Goal: Task Accomplishment & Management: Use online tool/utility

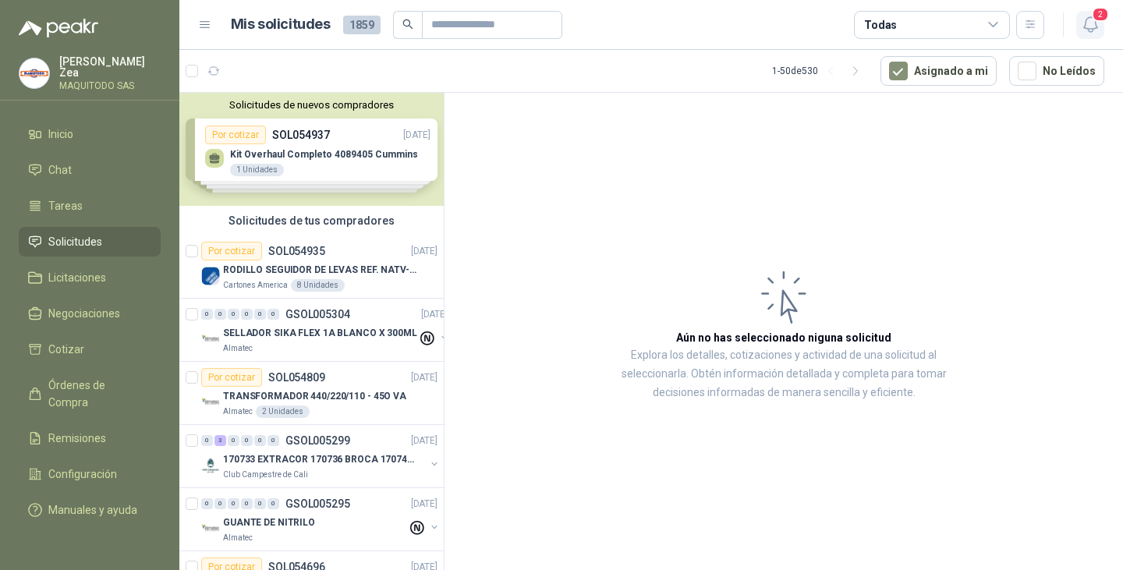
click at [1085, 22] on icon "button" at bounding box center [1090, 24] width 13 height 15
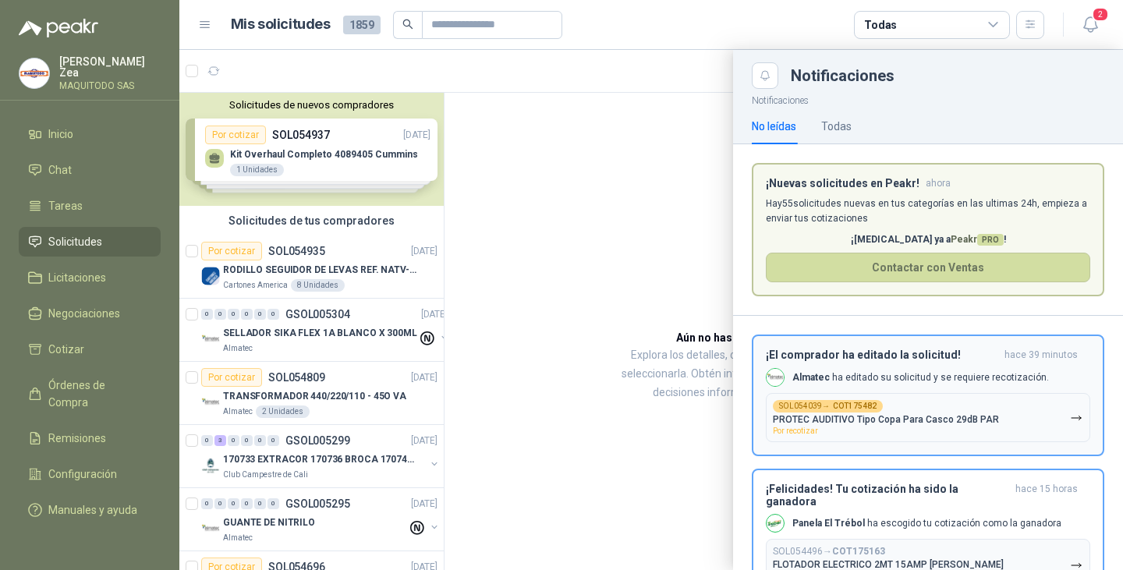
click at [921, 415] on p "PROTEC AUDITIVO Tipo Copa Para Casco 29dB PAR" at bounding box center [886, 419] width 226 height 11
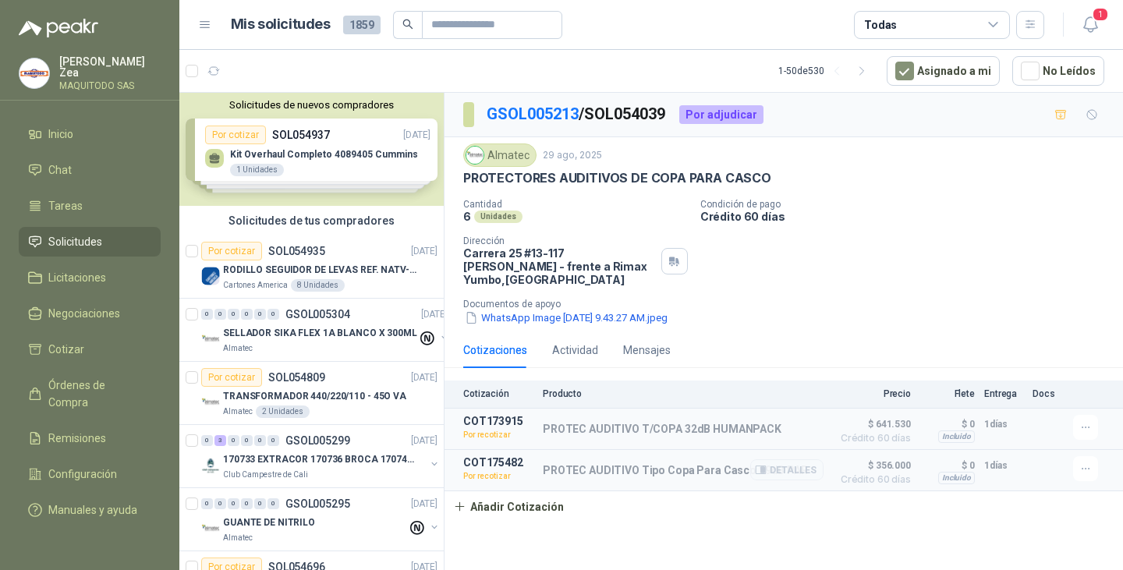
click at [484, 477] on p "Por recotizar" at bounding box center [498, 477] width 70 height 16
click at [657, 476] on p "PROTEC AUDITIVO Tipo Copa Para Casco 29dB PAR" at bounding box center [675, 470] width 265 height 12
click at [797, 469] on button "Detalles" at bounding box center [787, 470] width 73 height 21
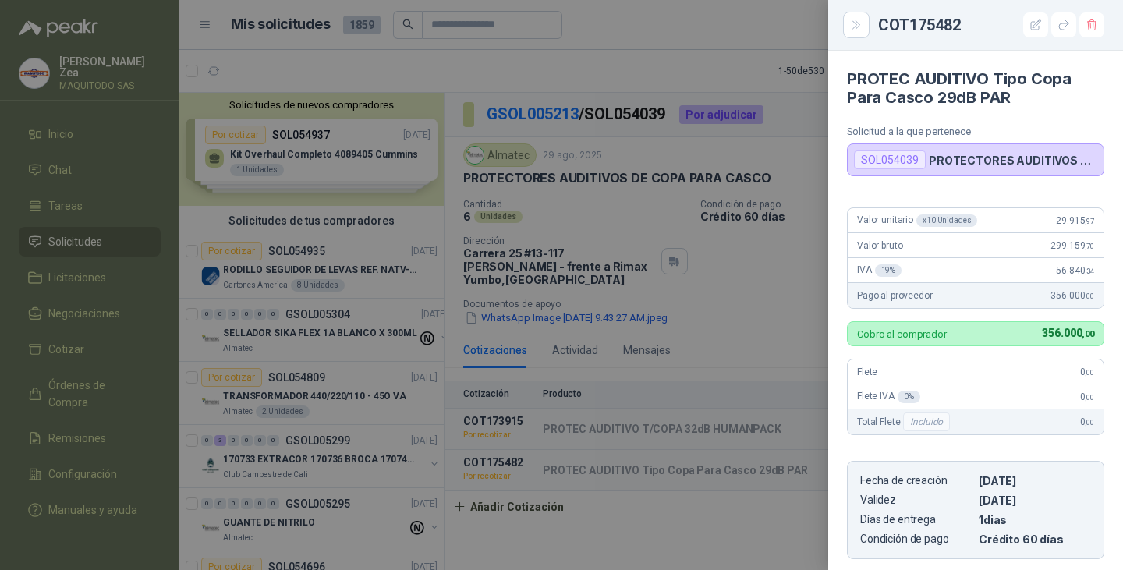
scroll to position [241, 0]
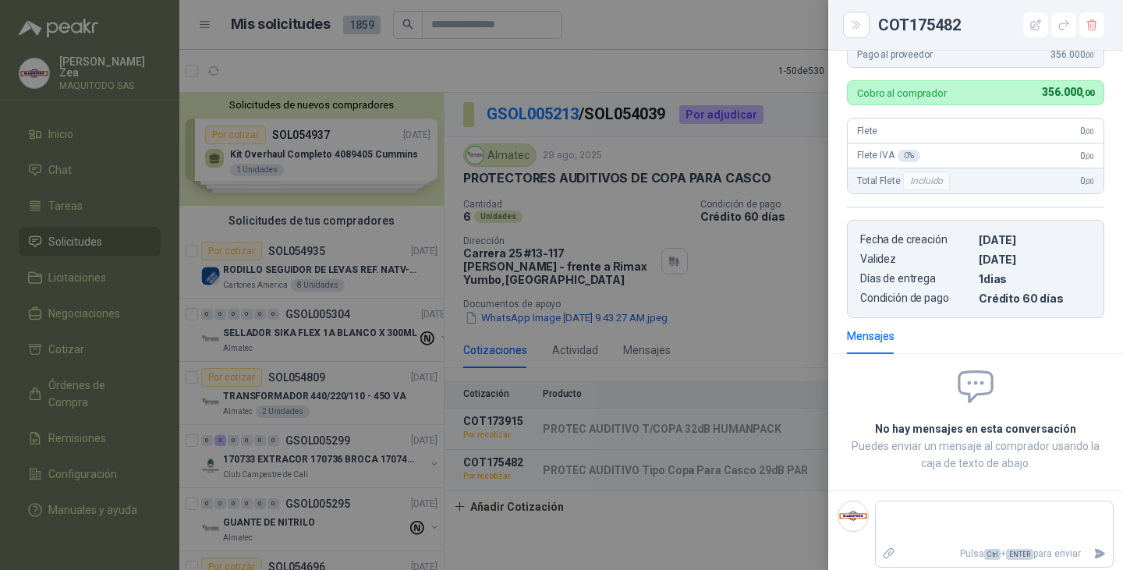
click at [602, 271] on div at bounding box center [561, 285] width 1123 height 570
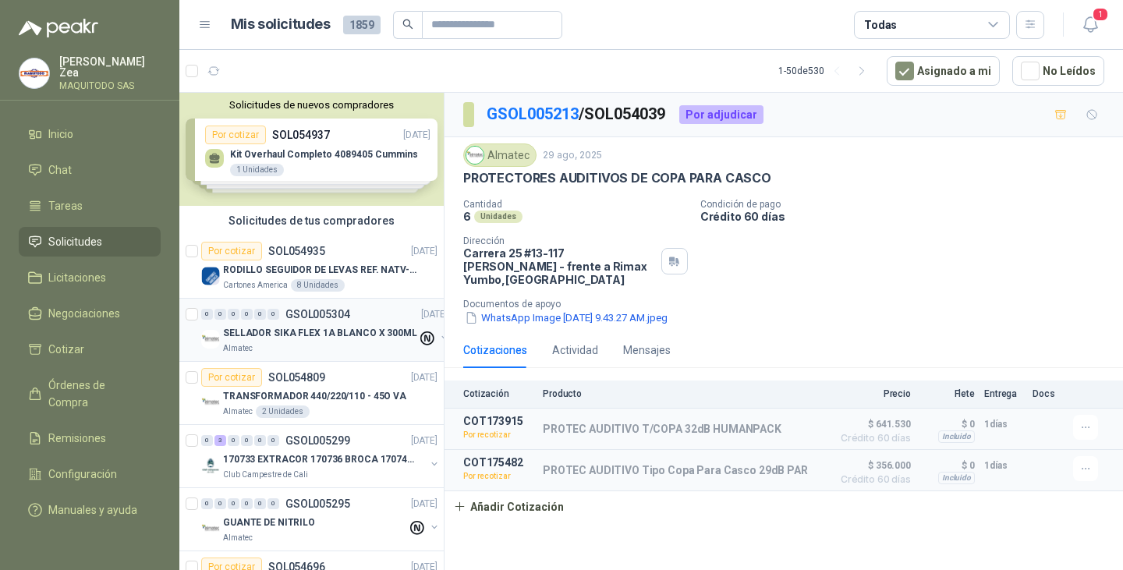
click at [272, 336] on p "SELLADOR SIKA FLEX 1A BLANCO X 300ML" at bounding box center [320, 333] width 194 height 15
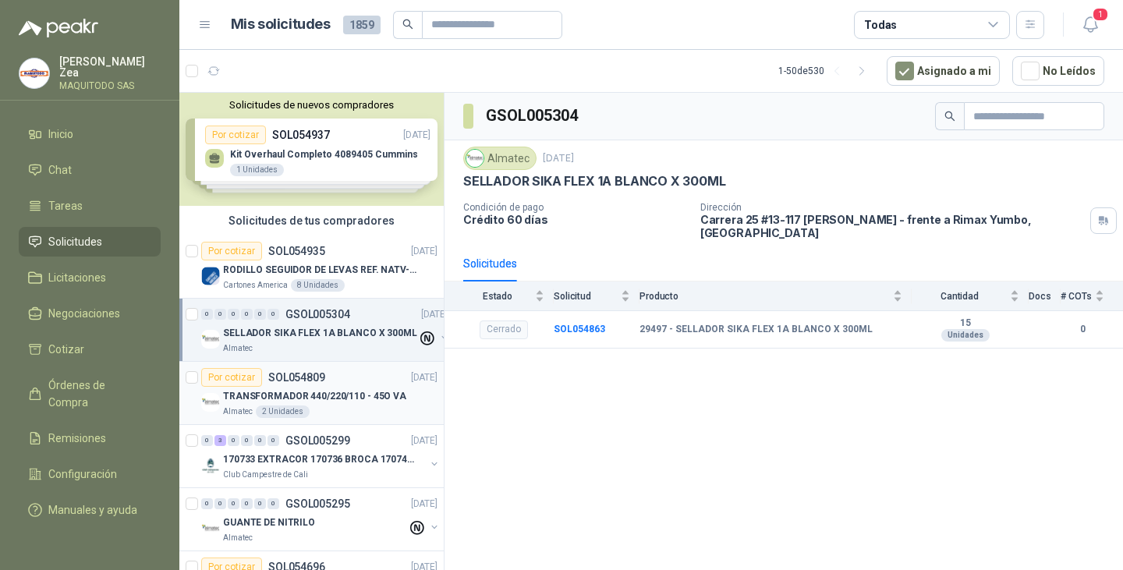
click at [359, 386] on div "Por cotizar SOL054809 [DATE] TRANSFORMADOR 440/220/110 - 45O VA Almatec 2 Unid…" at bounding box center [319, 393] width 236 height 50
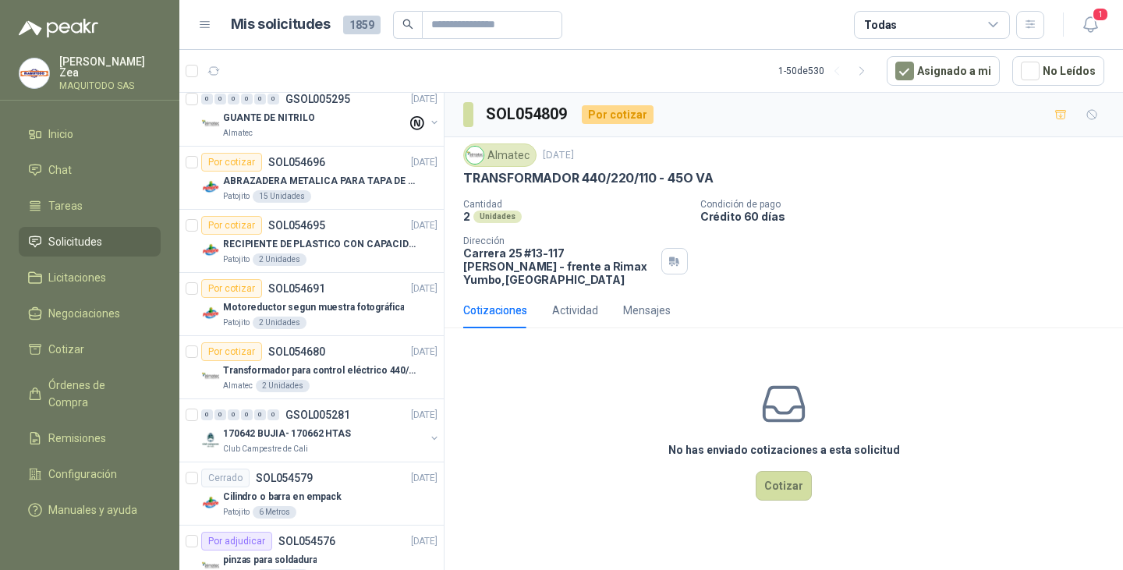
scroll to position [312, 0]
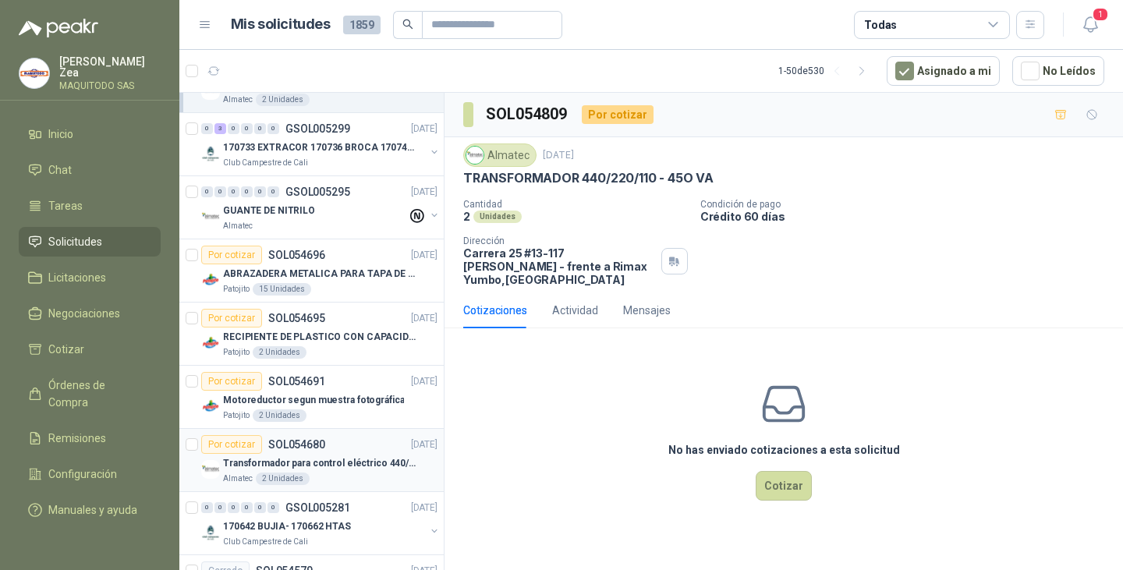
click at [301, 453] on div "Por cotizar SOL054680" at bounding box center [263, 444] width 124 height 19
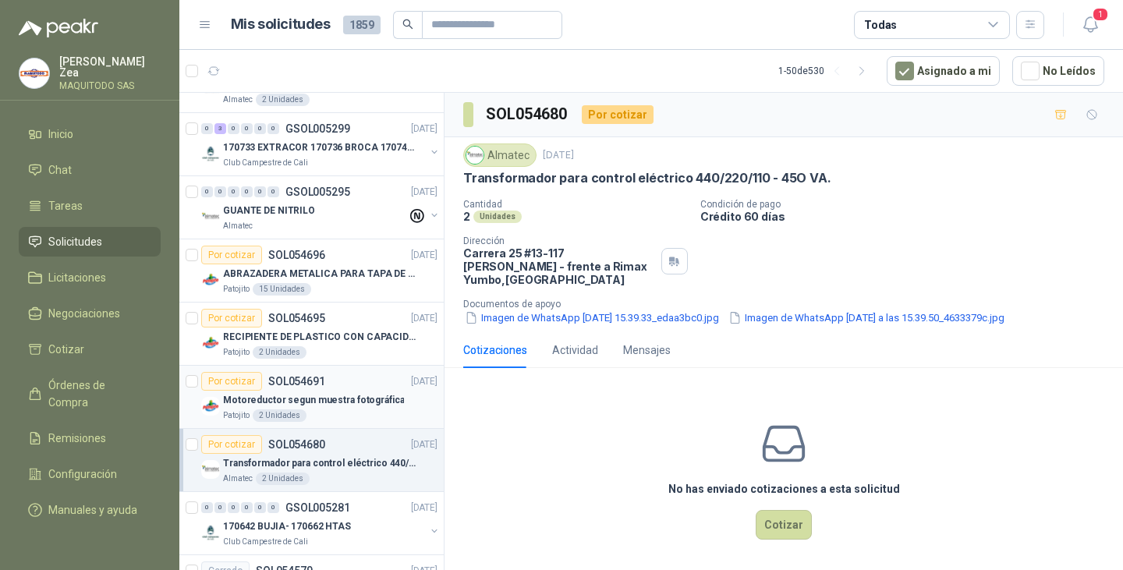
click at [346, 398] on p "Motoreductor segun muestra fotográfica" at bounding box center [313, 400] width 181 height 15
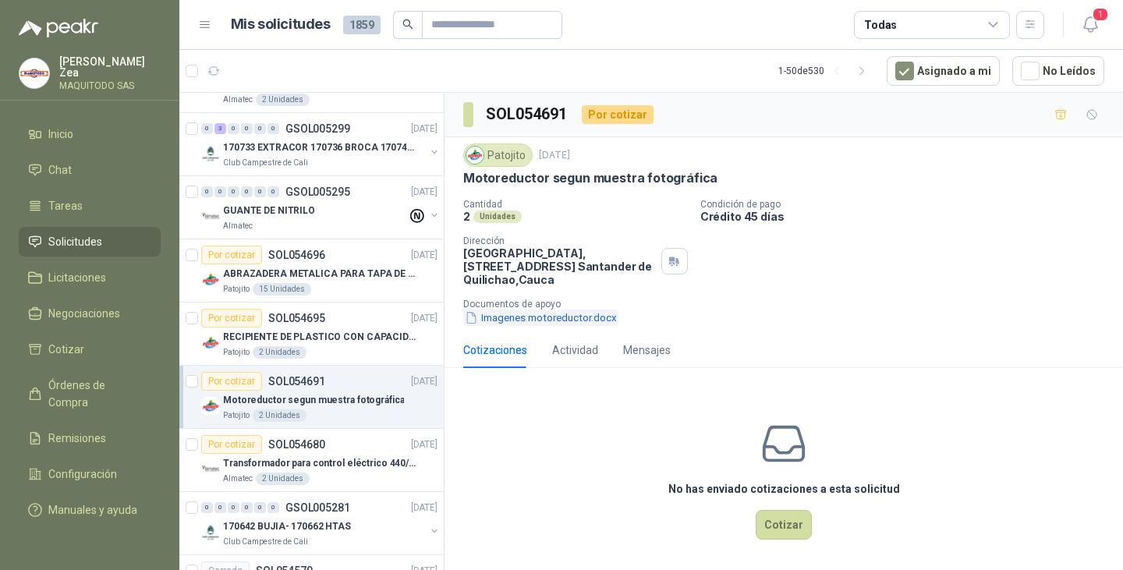
click at [555, 319] on button "Imagenes motoreductor.docx" at bounding box center [540, 318] width 155 height 16
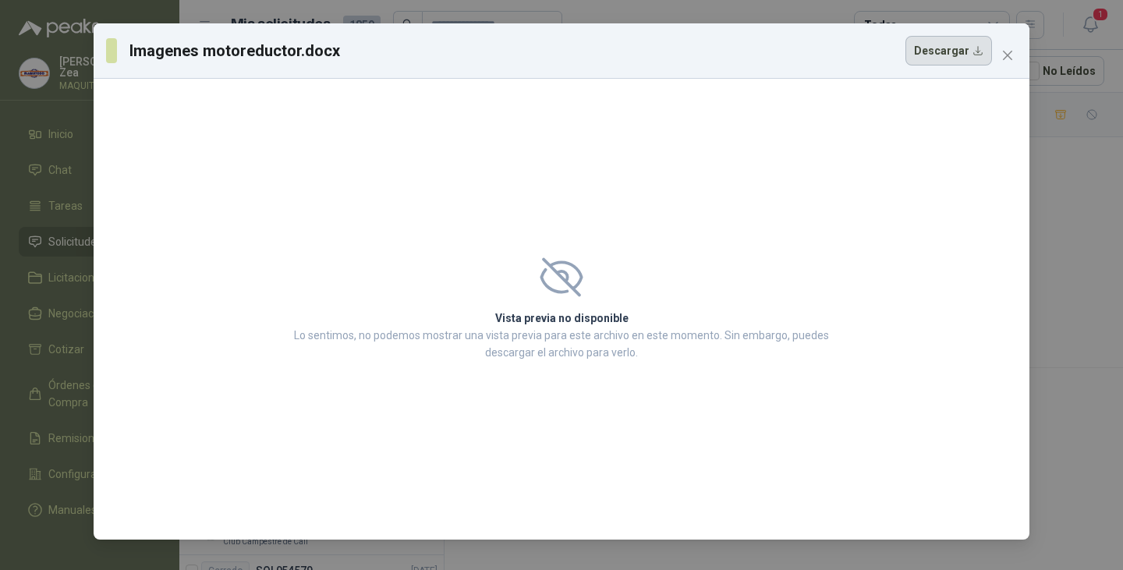
click at [960, 47] on button "Descargar" at bounding box center [949, 51] width 87 height 30
click at [1016, 49] on span "Close" at bounding box center [1008, 55] width 25 height 12
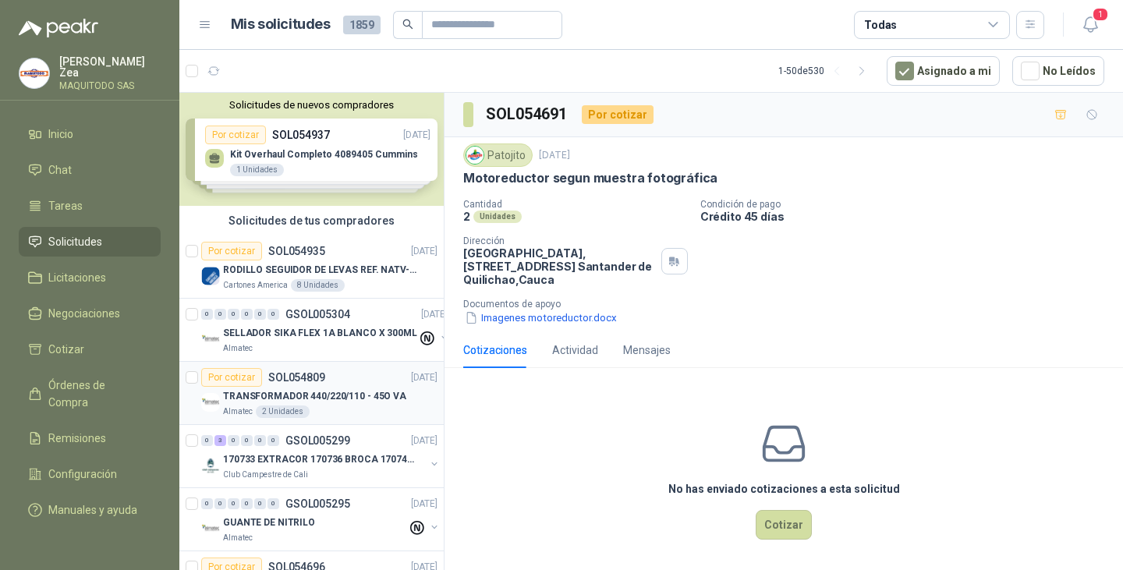
click at [325, 375] on div "Por cotizar SOL054809 [DATE]" at bounding box center [319, 377] width 236 height 19
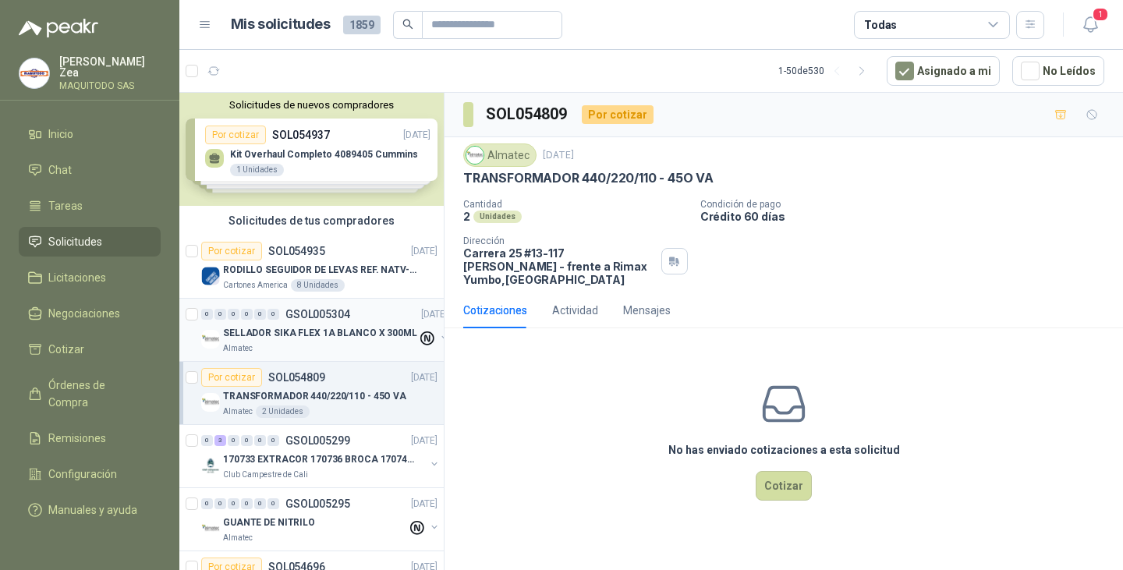
click at [346, 346] on div "Almatec" at bounding box center [320, 348] width 194 height 12
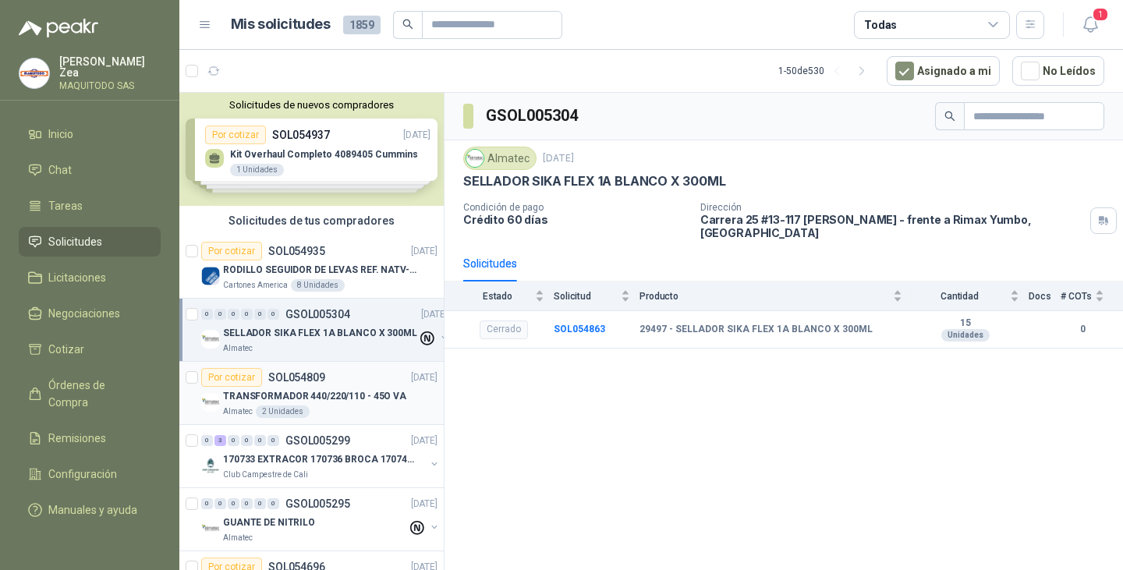
click at [354, 395] on p "TRANSFORMADOR 440/220/110 - 45O VA" at bounding box center [314, 396] width 183 height 15
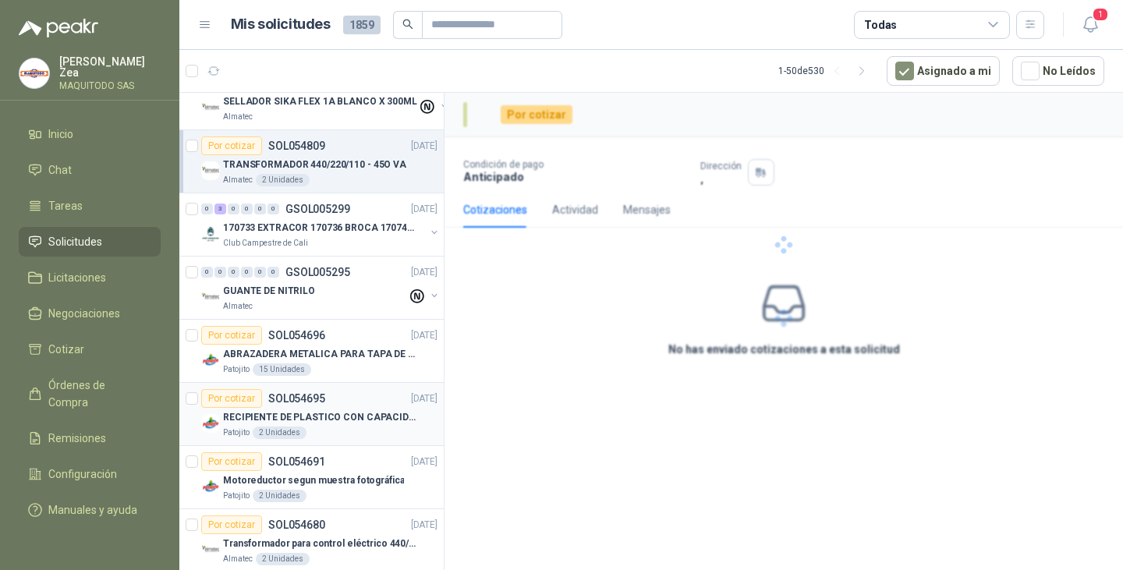
scroll to position [234, 0]
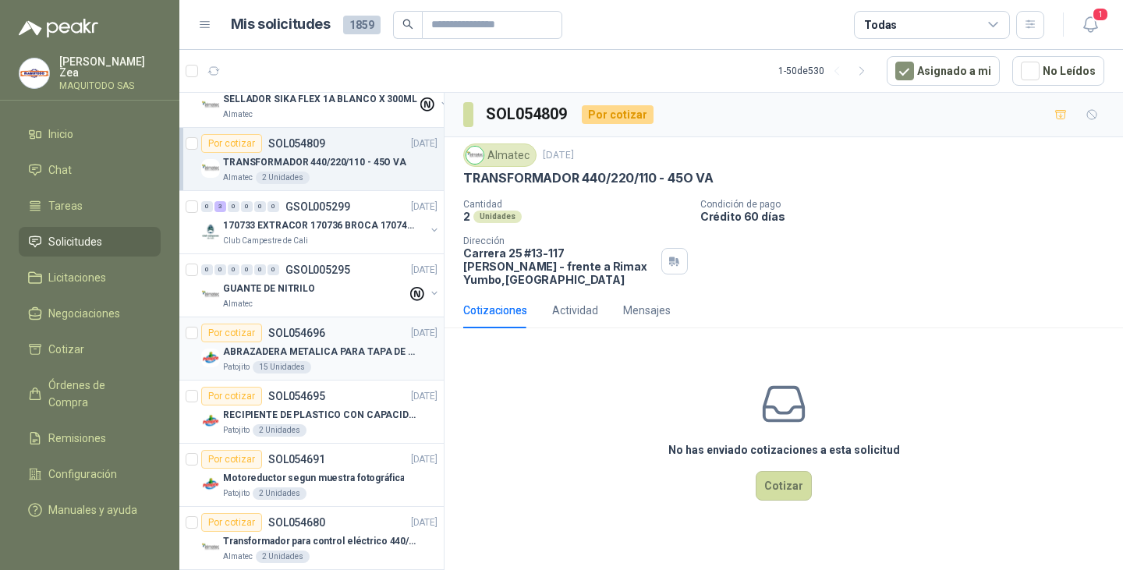
click at [367, 346] on p "ABRAZADERA METALICA PARA TAPA DE TAMBOR DE PLASTICO DE 50 LT" at bounding box center [320, 352] width 194 height 15
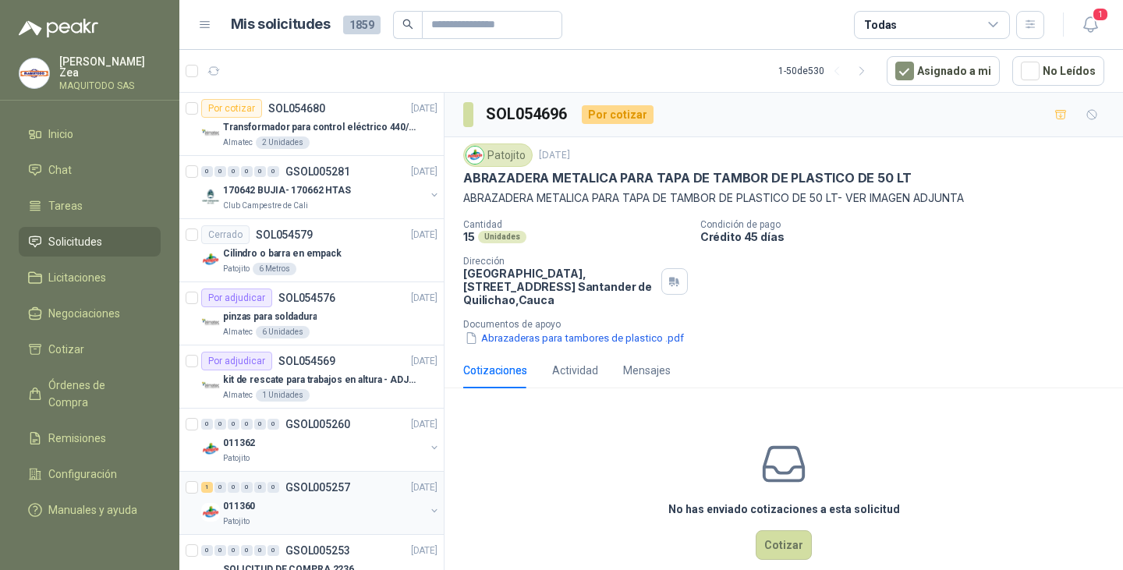
scroll to position [780, 0]
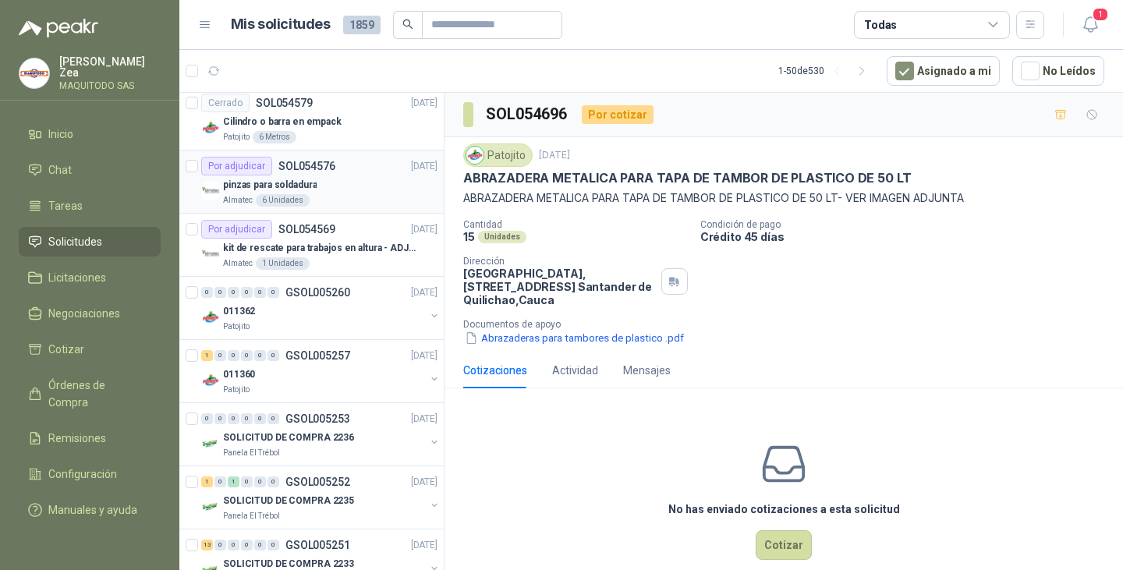
click at [342, 188] on div "pinzas para soldadura" at bounding box center [330, 185] width 215 height 19
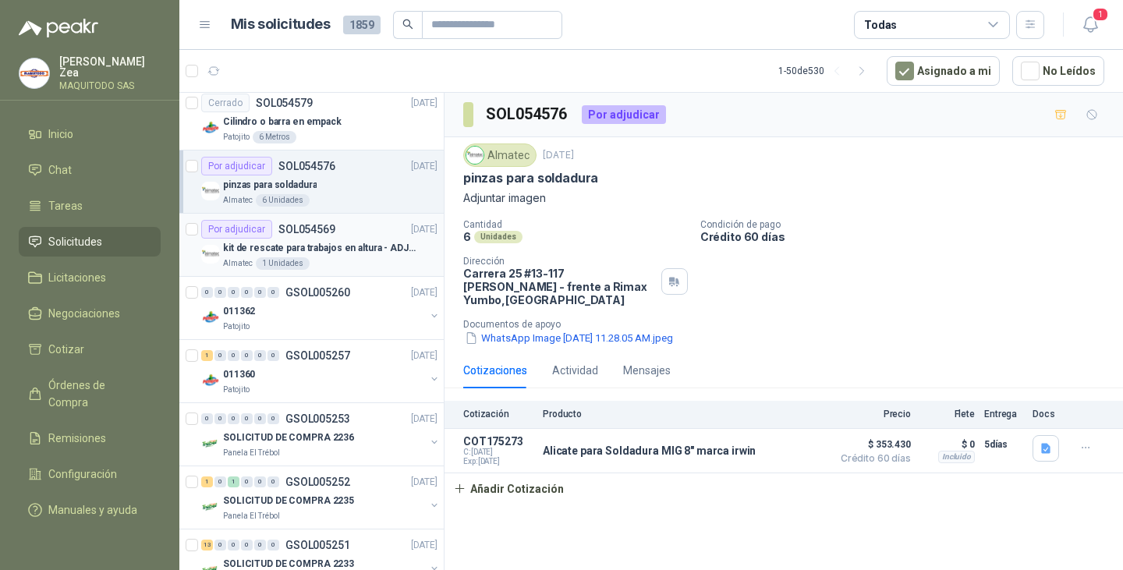
click at [367, 235] on div "Por adjudicar SOL054569 [DATE]" at bounding box center [319, 229] width 236 height 19
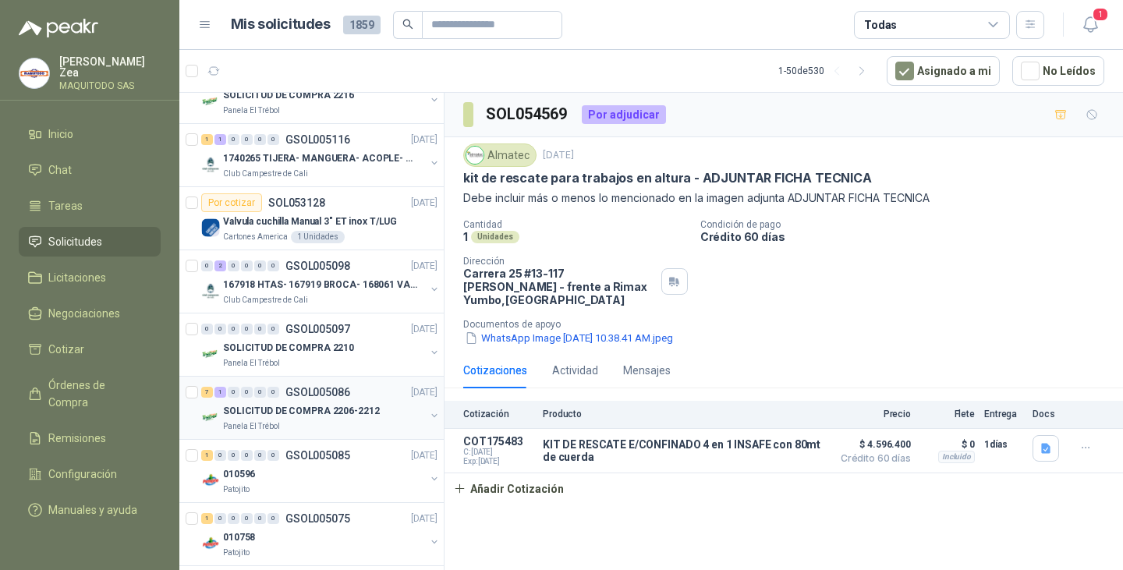
scroll to position [3359, 0]
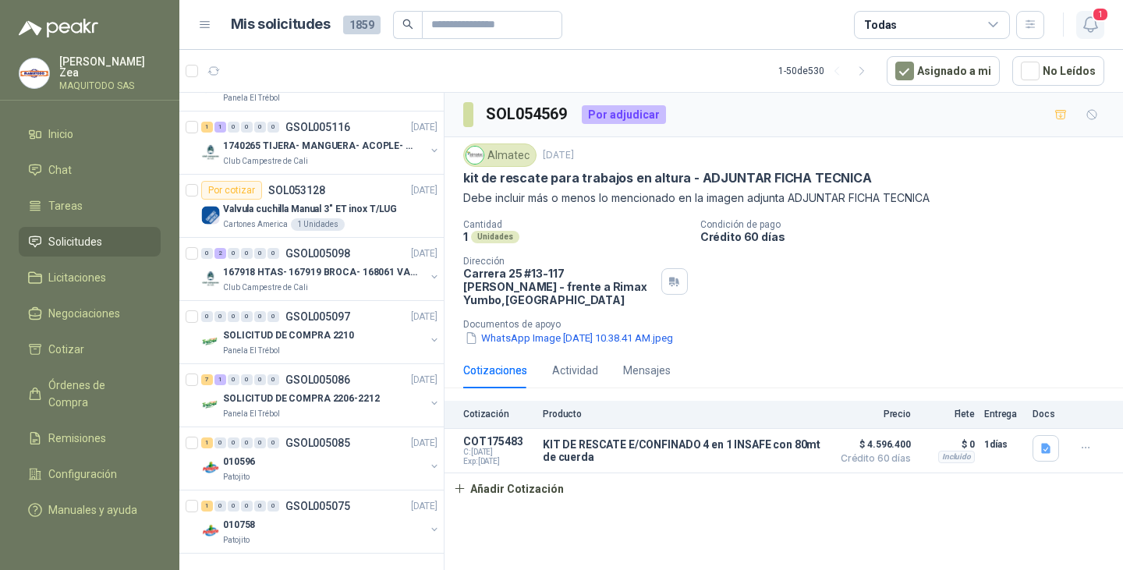
click at [1090, 22] on icon "button" at bounding box center [1091, 25] width 20 height 20
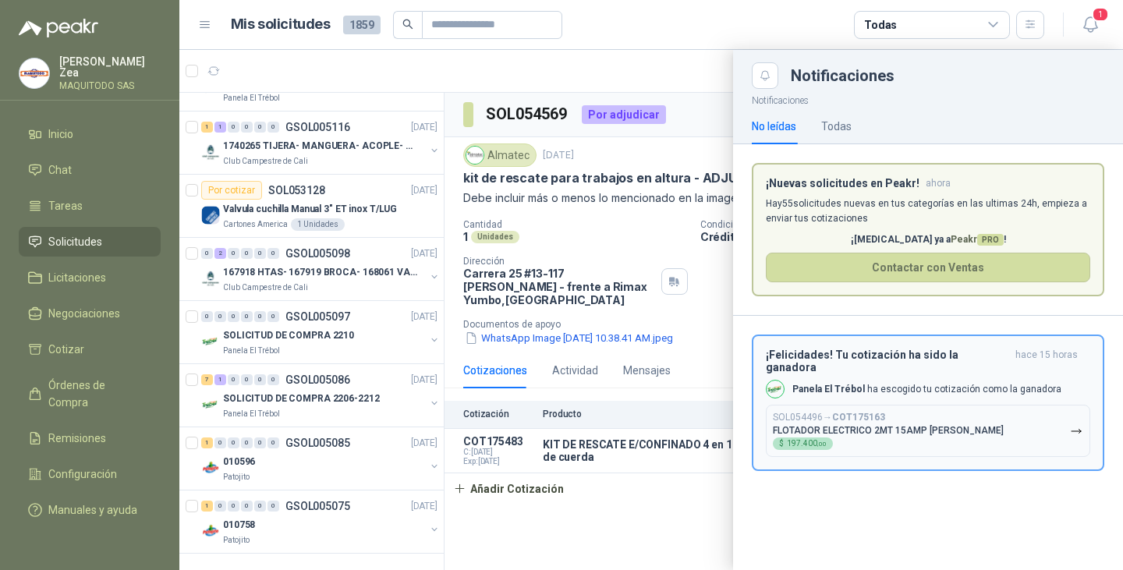
click at [776, 381] on img "button" at bounding box center [775, 389] width 17 height 17
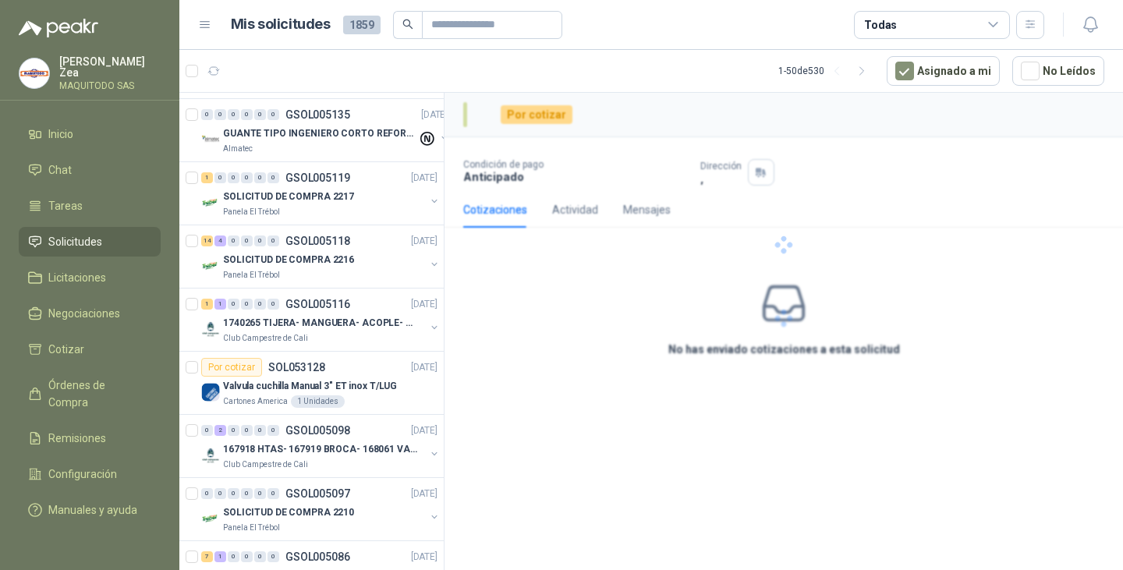
scroll to position [3549, 0]
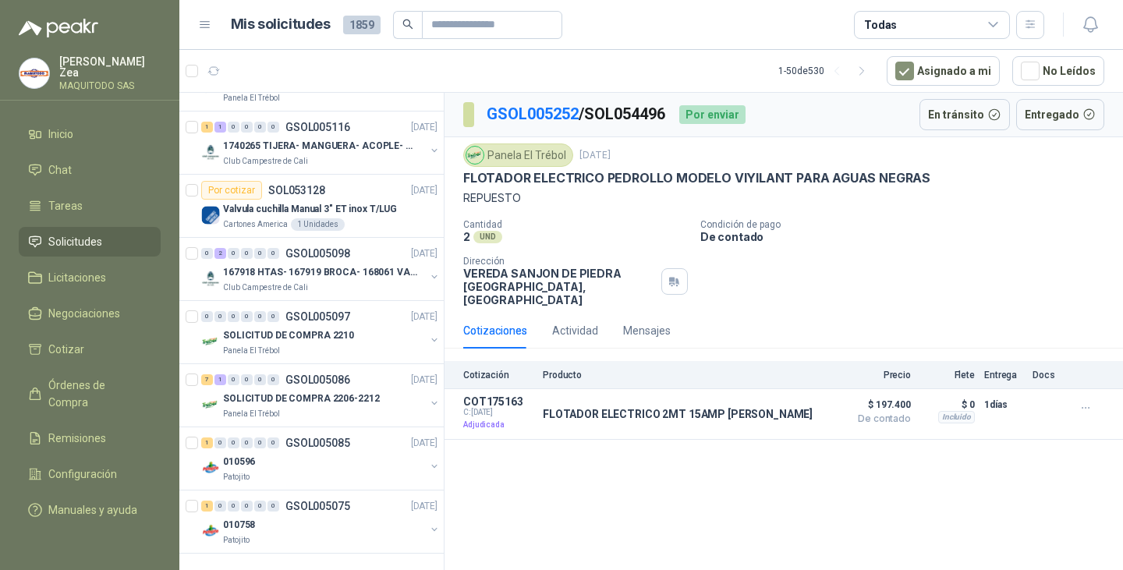
click at [506, 157] on div "Panela El Trébol" at bounding box center [518, 155] width 110 height 23
click at [470, 151] on img at bounding box center [475, 155] width 17 height 17
click at [103, 307] on span "Negociaciones" at bounding box center [84, 313] width 72 height 17
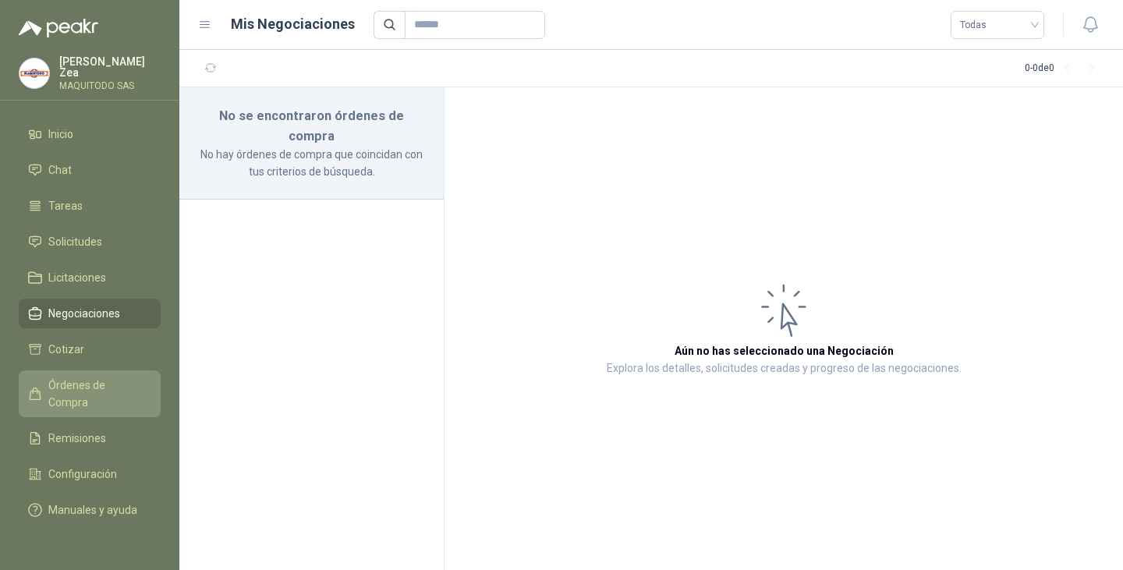
click at [90, 378] on span "Órdenes de Compra" at bounding box center [97, 394] width 98 height 34
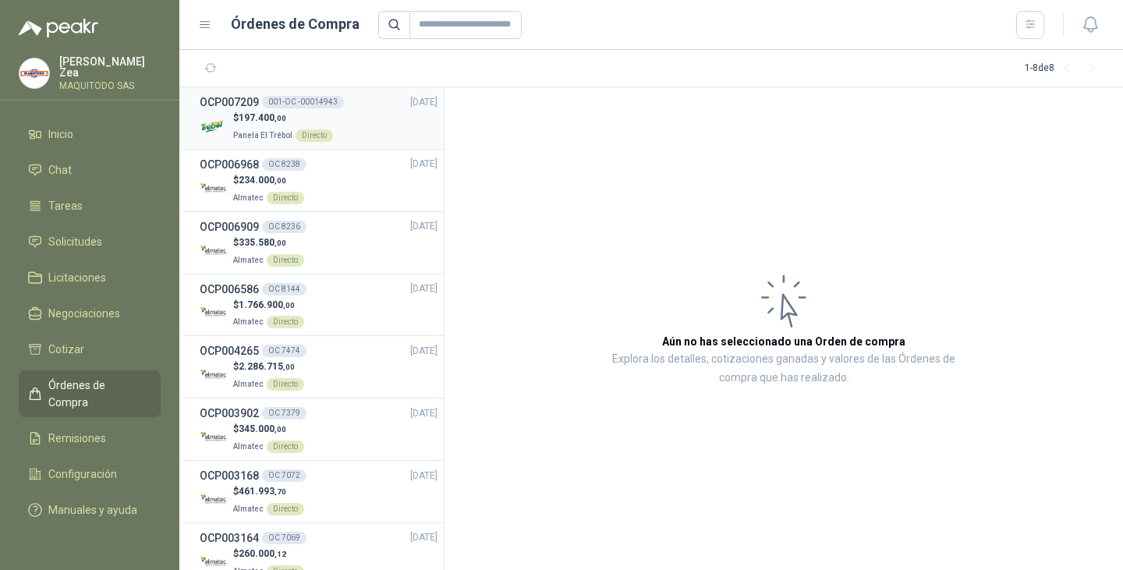
click at [218, 119] on img at bounding box center [213, 126] width 27 height 27
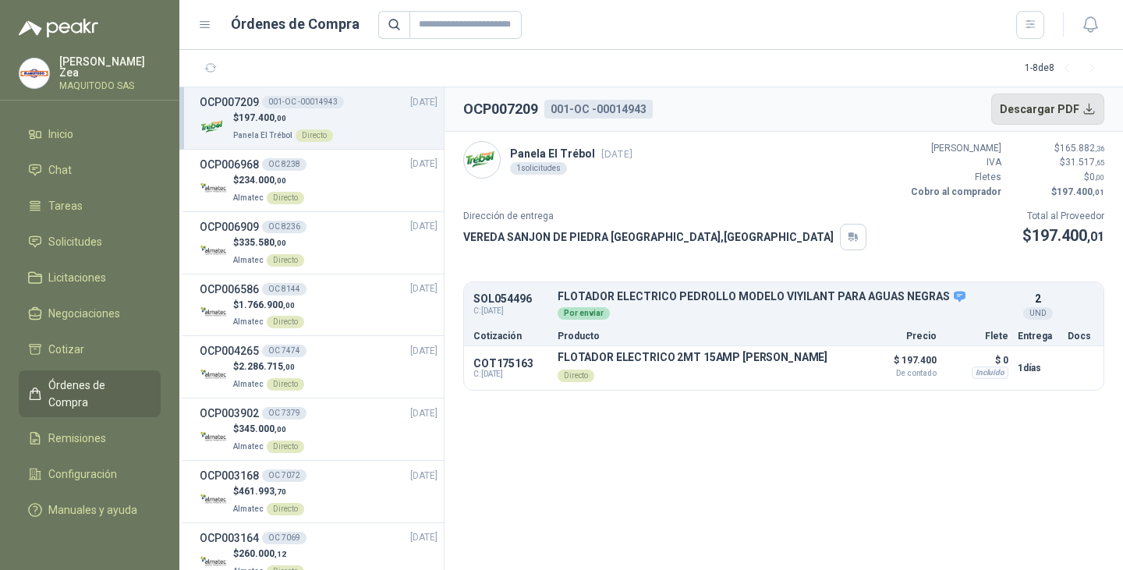
click at [1015, 106] on button "Descargar PDF" at bounding box center [1049, 109] width 114 height 31
click at [66, 236] on span "Solicitudes" at bounding box center [75, 241] width 54 height 17
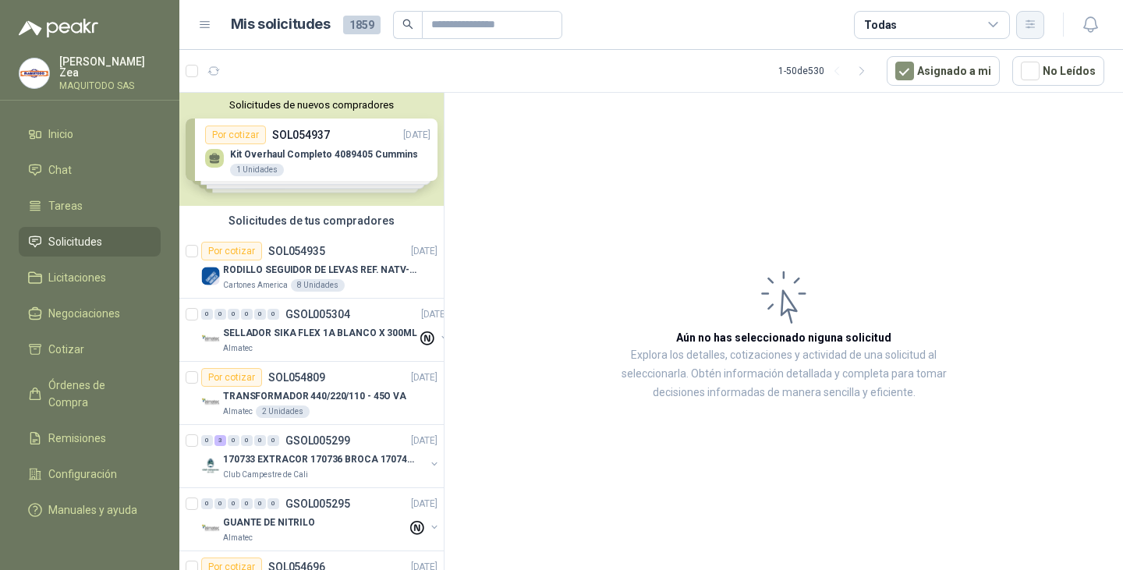
click at [1031, 23] on icon "button" at bounding box center [1030, 24] width 13 height 13
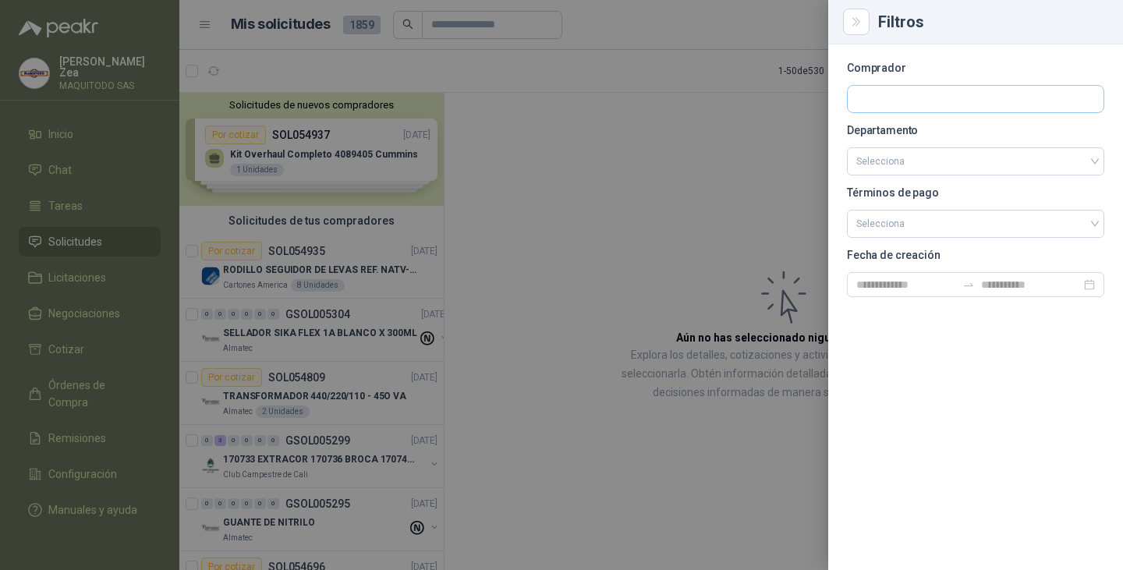
click at [913, 85] on div at bounding box center [975, 99] width 257 height 28
click at [910, 98] on input "text" at bounding box center [976, 99] width 256 height 27
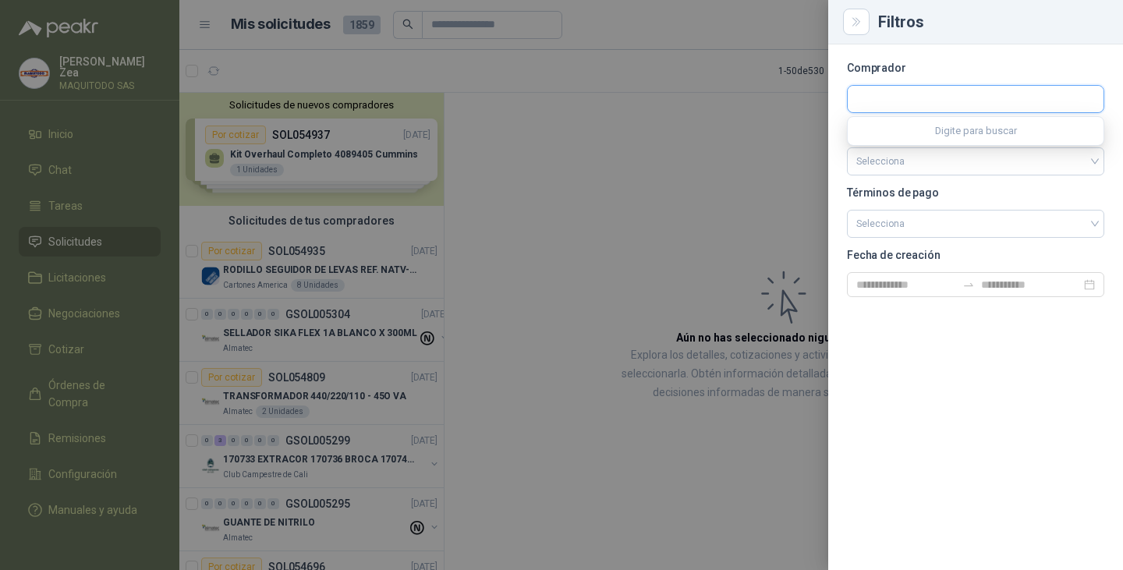
click at [910, 98] on input "text" at bounding box center [976, 99] width 256 height 27
type input "*******"
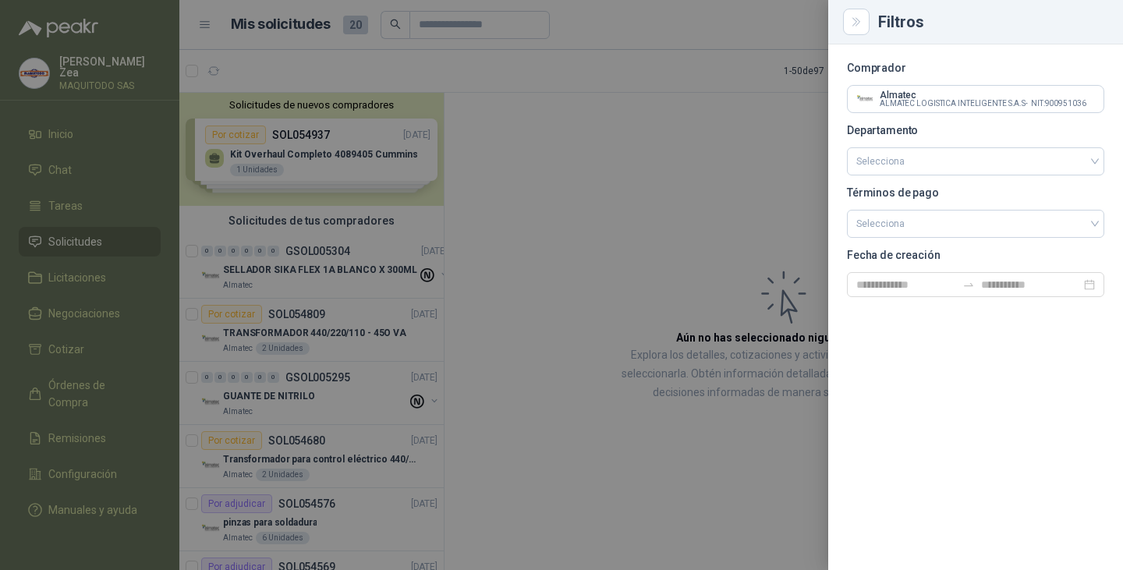
click at [613, 477] on div at bounding box center [561, 285] width 1123 height 570
